Goal: Find specific page/section: Find specific page/section

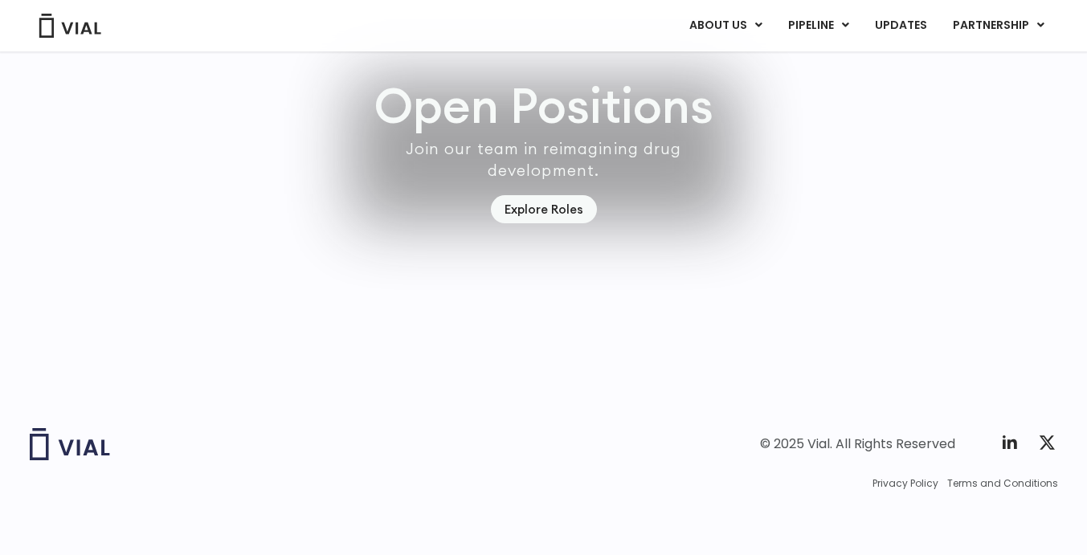
scroll to position [4662, 0]
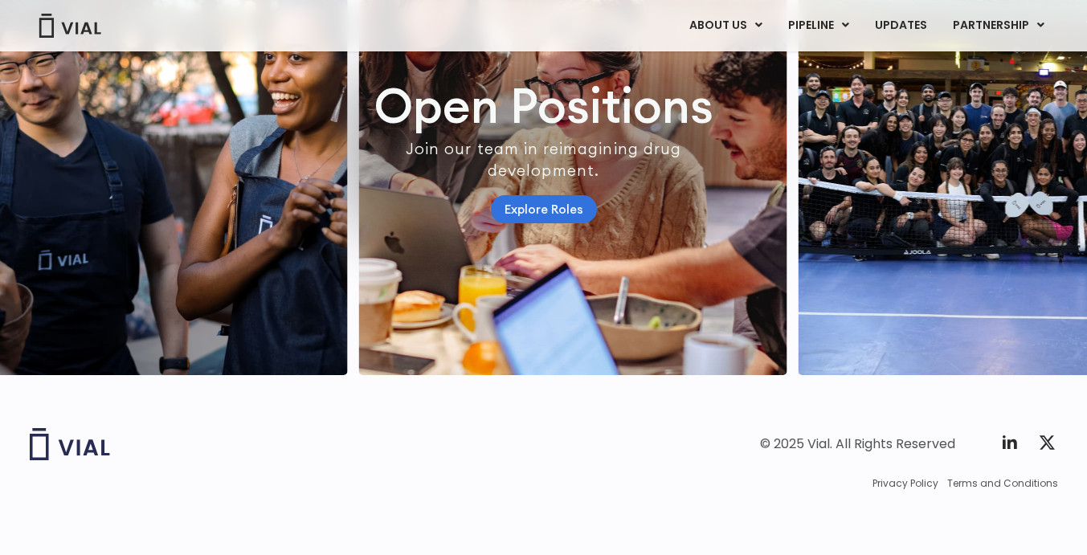
click at [565, 203] on link "Explore Roles" at bounding box center [544, 209] width 106 height 28
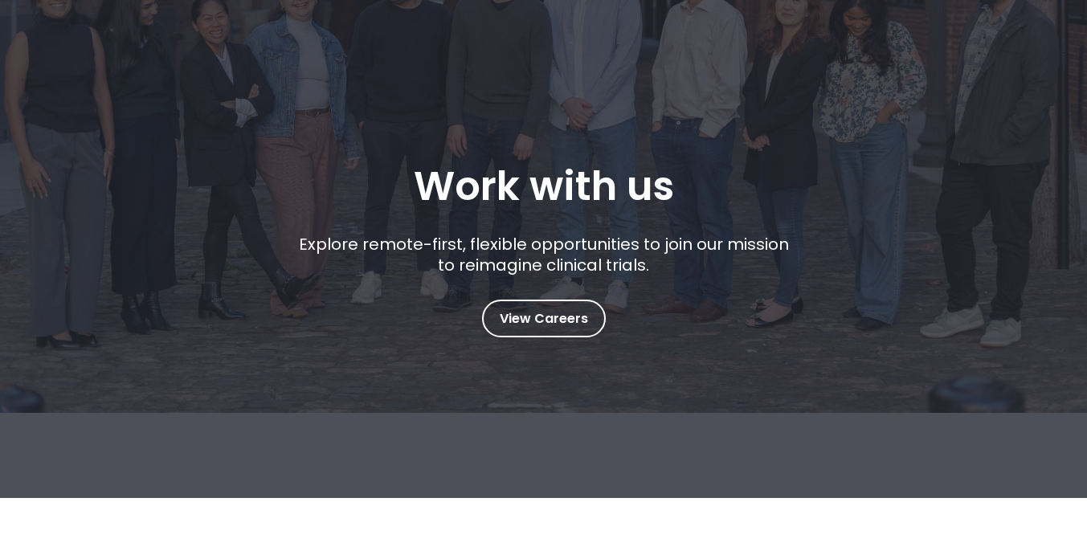
scroll to position [164, 0]
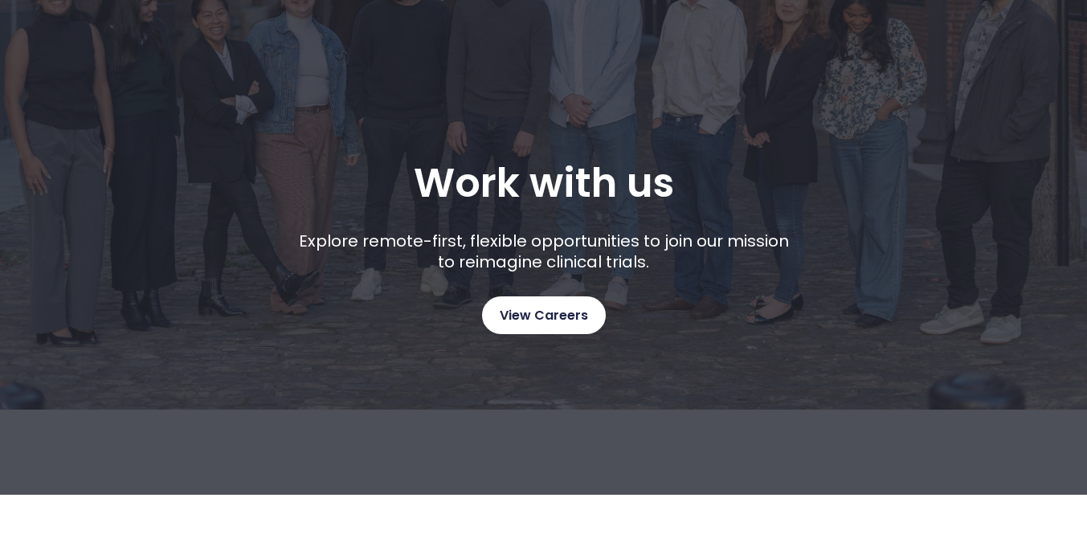
click at [537, 310] on span "View Careers" at bounding box center [544, 315] width 88 height 21
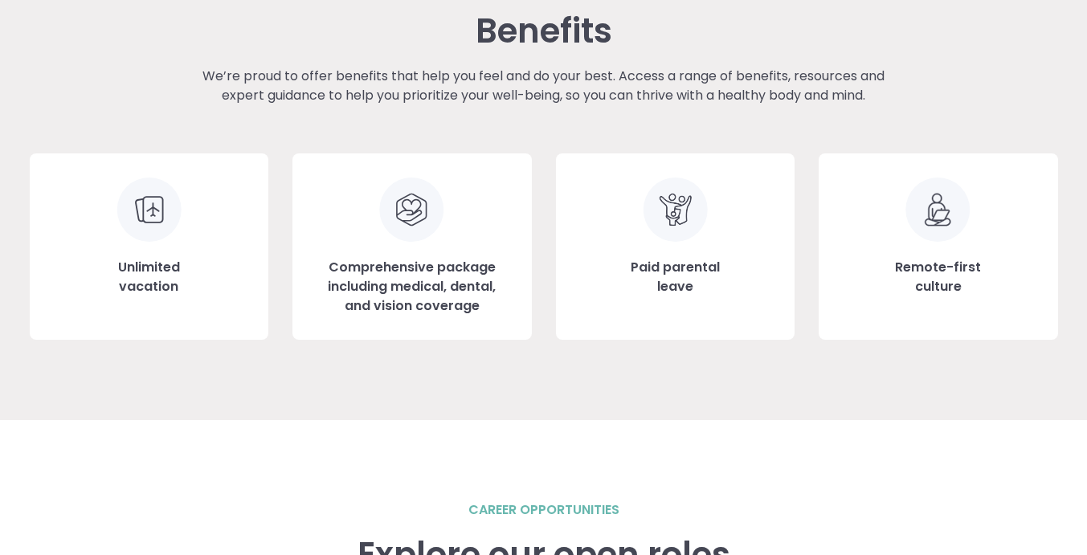
scroll to position [1803, 0]
